Goal: Task Accomplishment & Management: Use online tool/utility

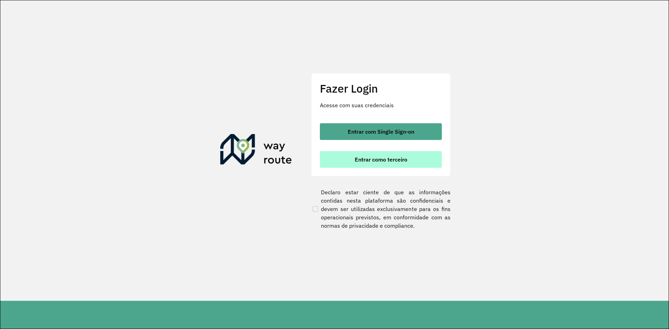
click at [363, 160] on span "Entrar como terceiro" at bounding box center [381, 160] width 53 height 6
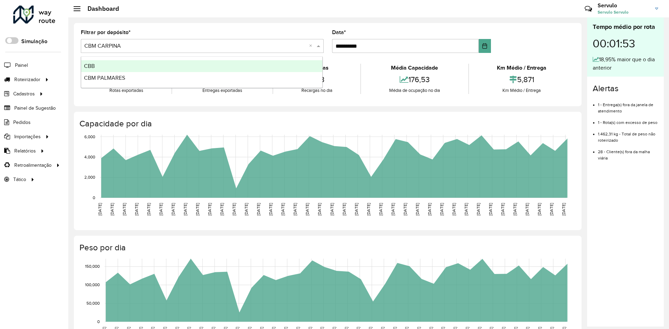
click at [98, 47] on input "text" at bounding box center [195, 46] width 222 height 8
click at [95, 64] on div "CBB" at bounding box center [201, 66] width 241 height 12
